Goal: Task Accomplishment & Management: Use online tool/utility

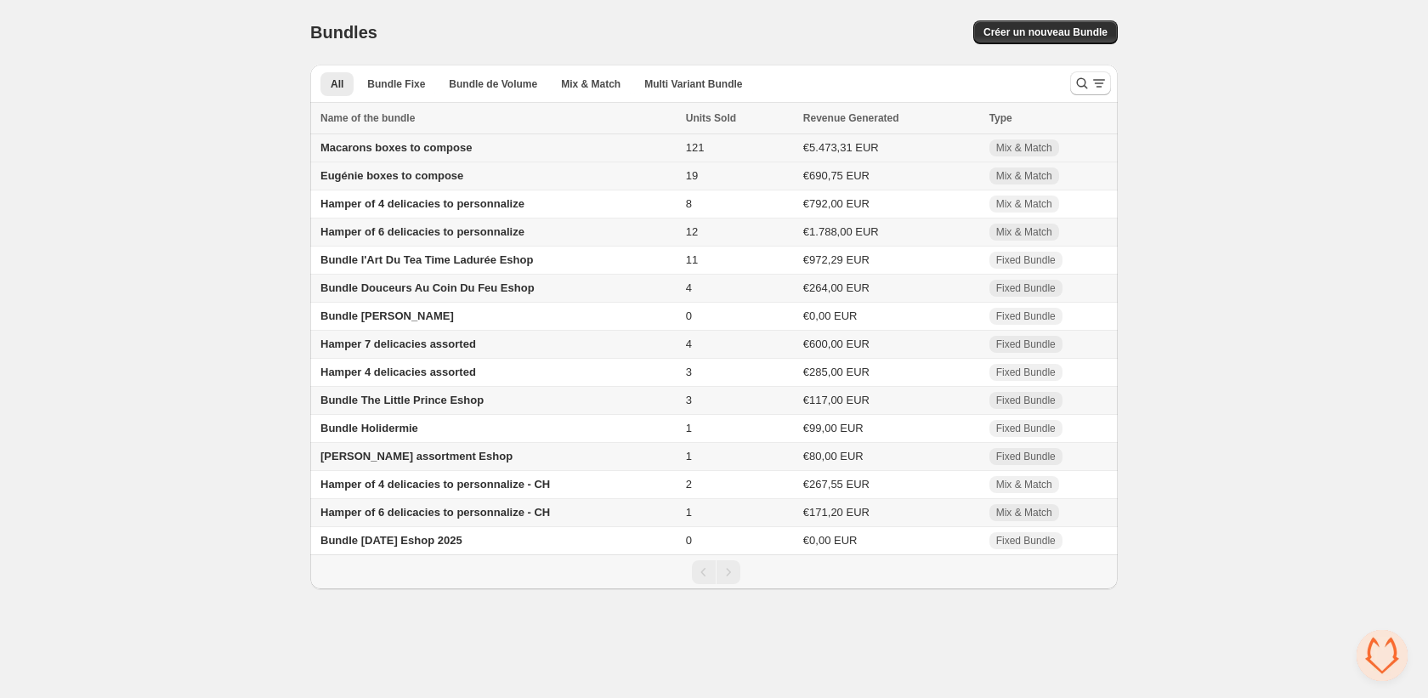
click at [402, 154] on span "Macarons boxes to compose" at bounding box center [395, 147] width 151 height 13
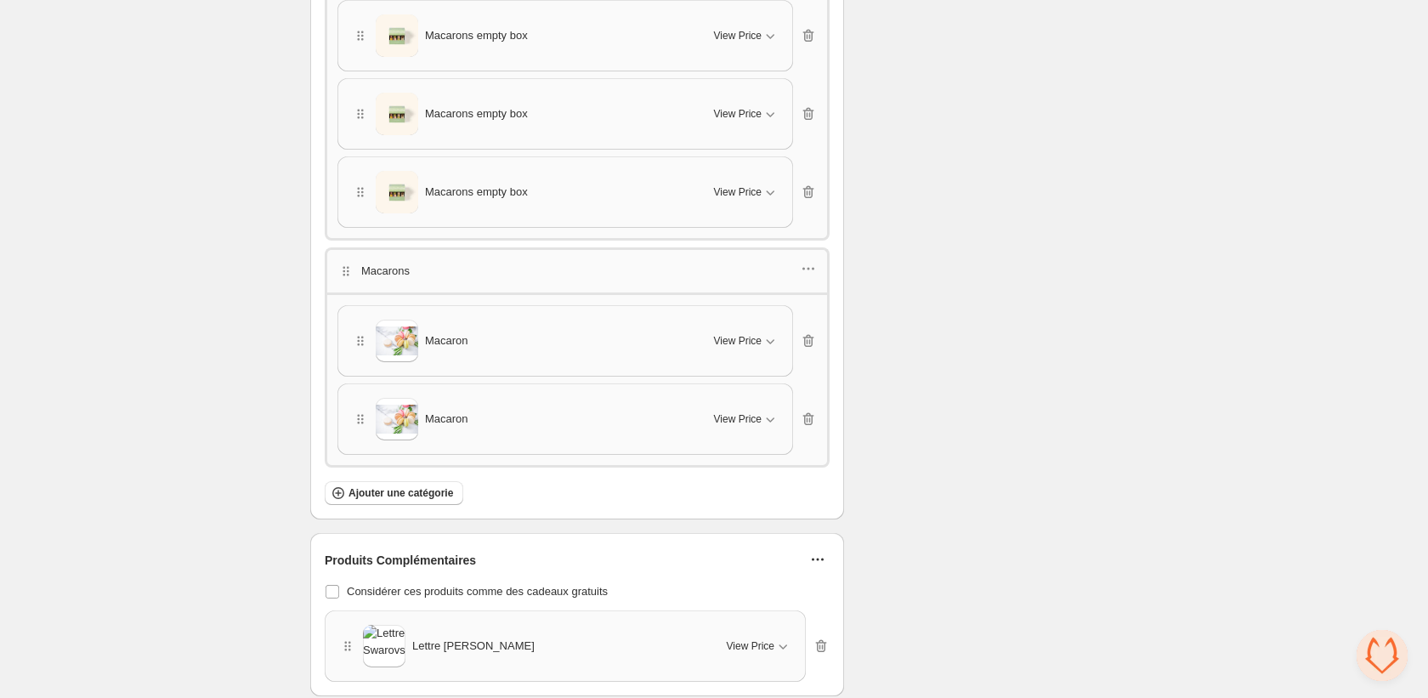
scroll to position [2962, 0]
click at [550, 201] on div "Macarons empty box" at bounding box center [523, 191] width 342 height 42
click at [734, 111] on span "View Price" at bounding box center [738, 113] width 48 height 14
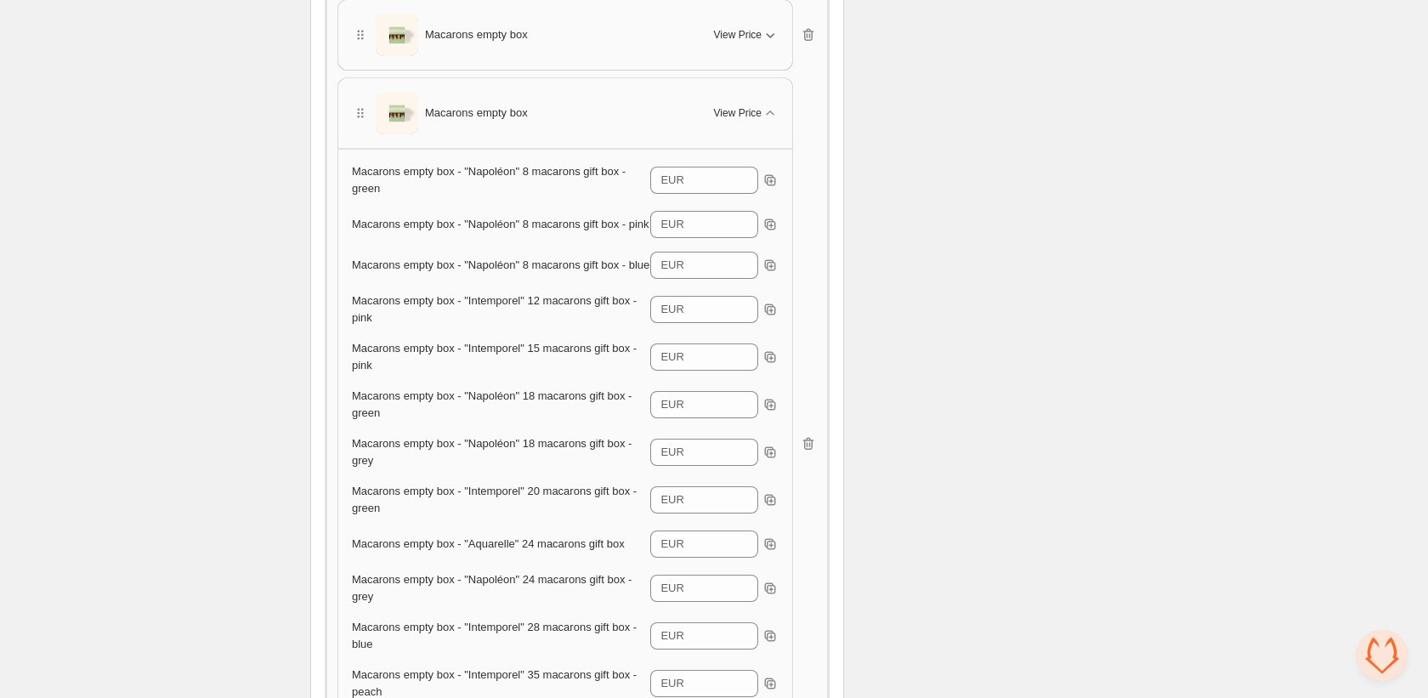
click at [748, 40] on span "View Price" at bounding box center [738, 35] width 48 height 14
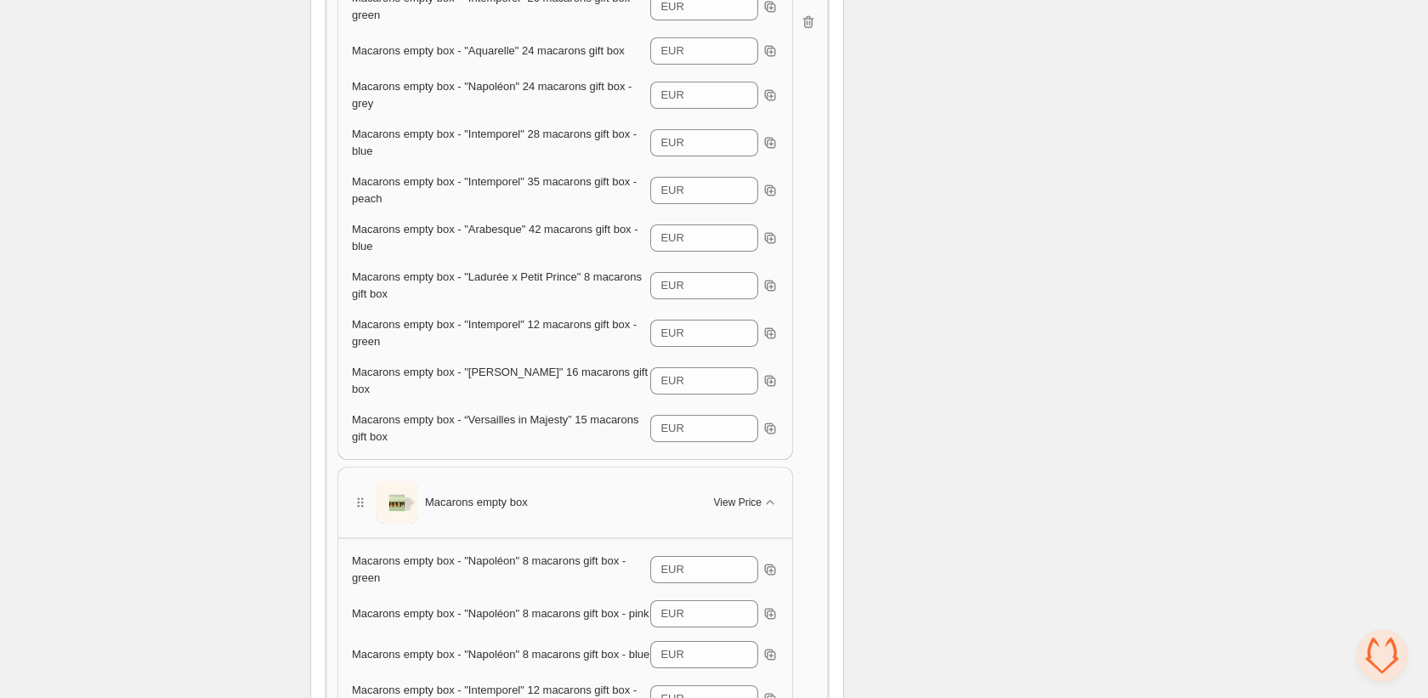
scroll to position [3556, 0]
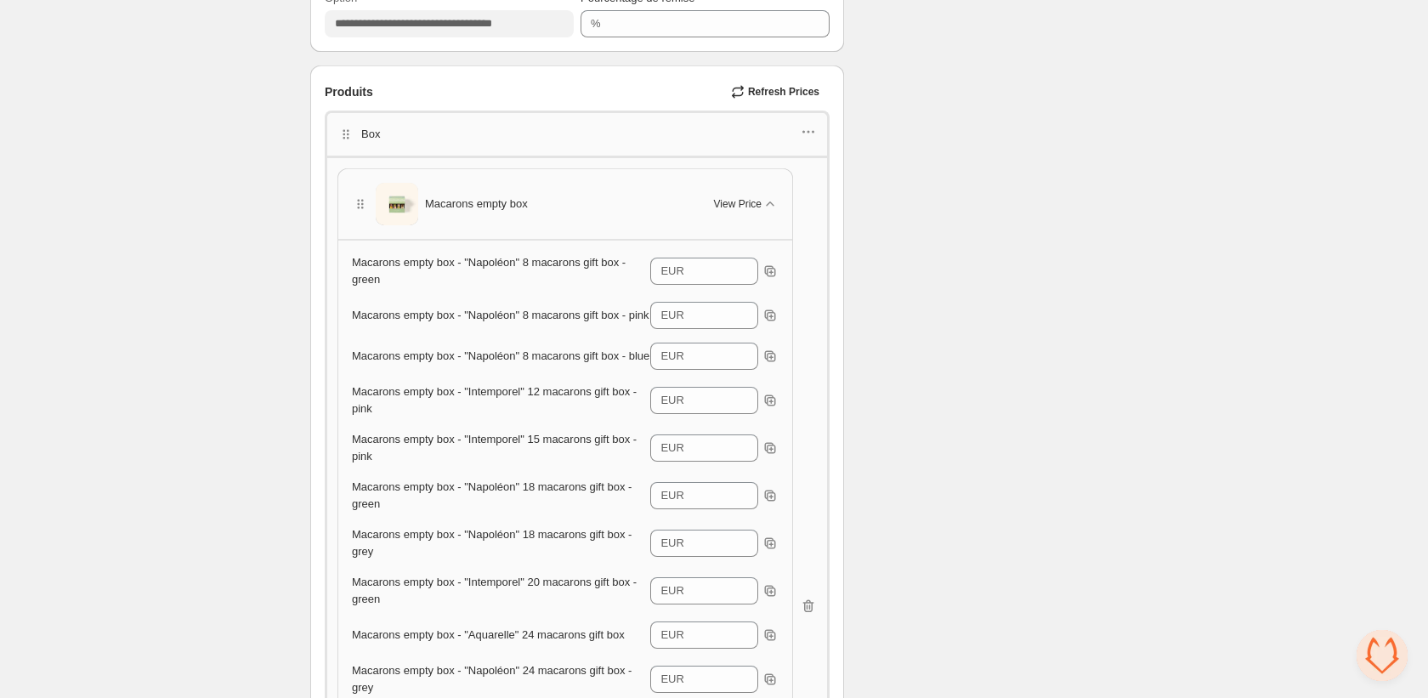
scroll to position [2795, 0]
